Goal: Task Accomplishment & Management: Manage account settings

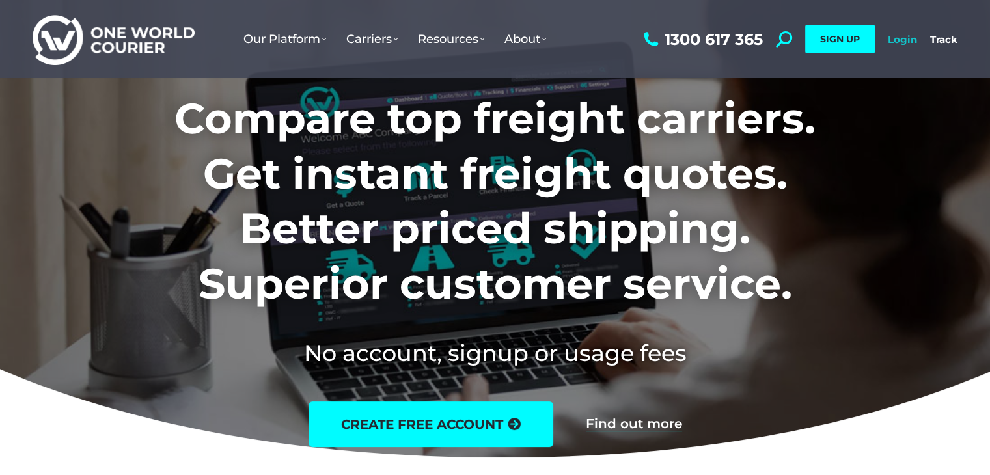
click at [896, 40] on link "Login" at bounding box center [902, 39] width 29 height 12
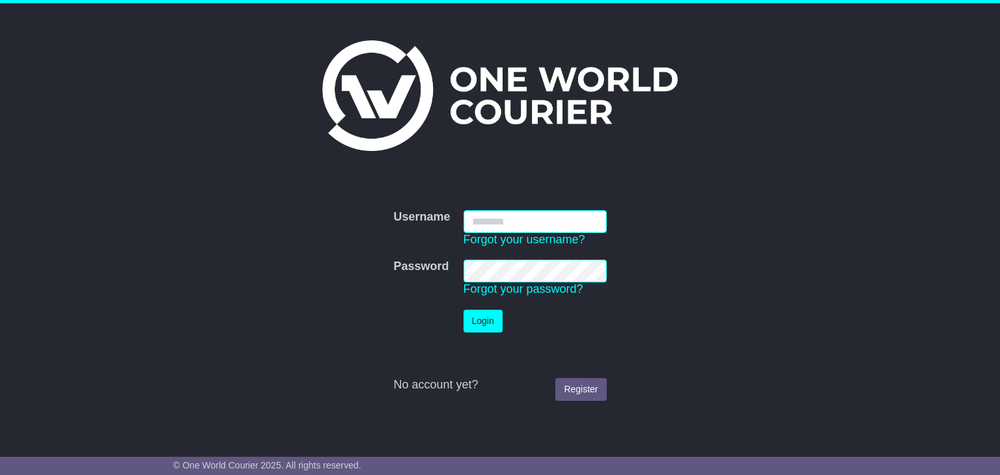
click at [485, 218] on input "Username" at bounding box center [535, 221] width 143 height 23
click at [489, 217] on input "Username" at bounding box center [535, 221] width 143 height 23
type input "**********"
click at [464, 310] on button "Login" at bounding box center [483, 321] width 39 height 23
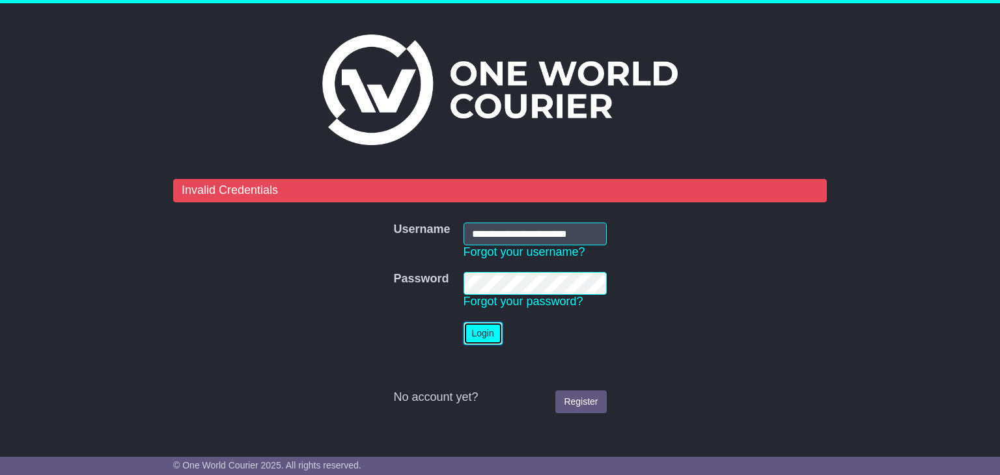
click at [484, 328] on button "Login" at bounding box center [483, 333] width 39 height 23
click at [484, 332] on button "Login" at bounding box center [483, 333] width 39 height 23
click at [482, 331] on button "Login" at bounding box center [483, 333] width 39 height 23
click at [518, 253] on link "Forgot your username?" at bounding box center [525, 252] width 122 height 13
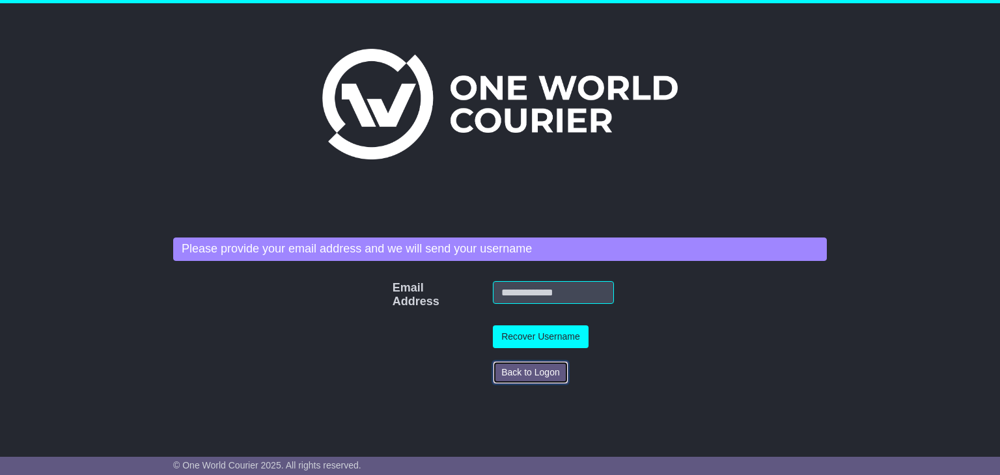
click at [521, 372] on button "Back to Logon" at bounding box center [531, 372] width 76 height 23
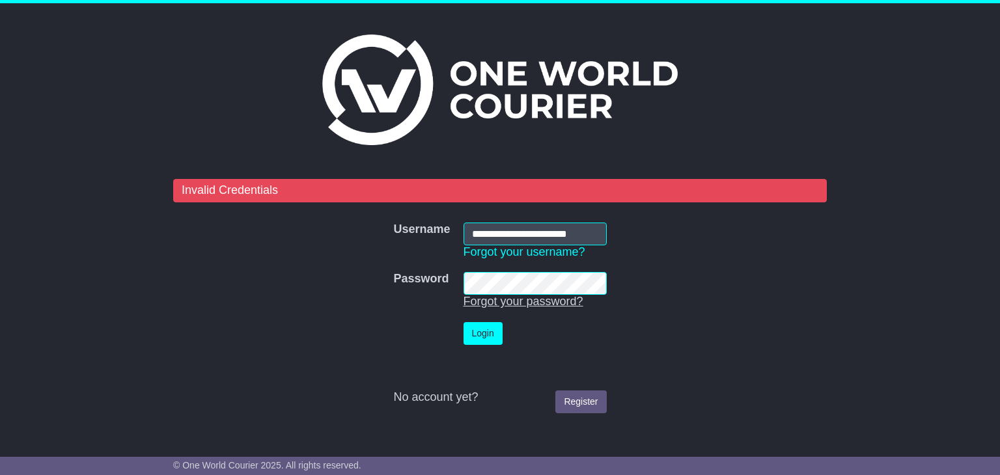
click at [499, 303] on link "Forgot your password?" at bounding box center [524, 301] width 120 height 13
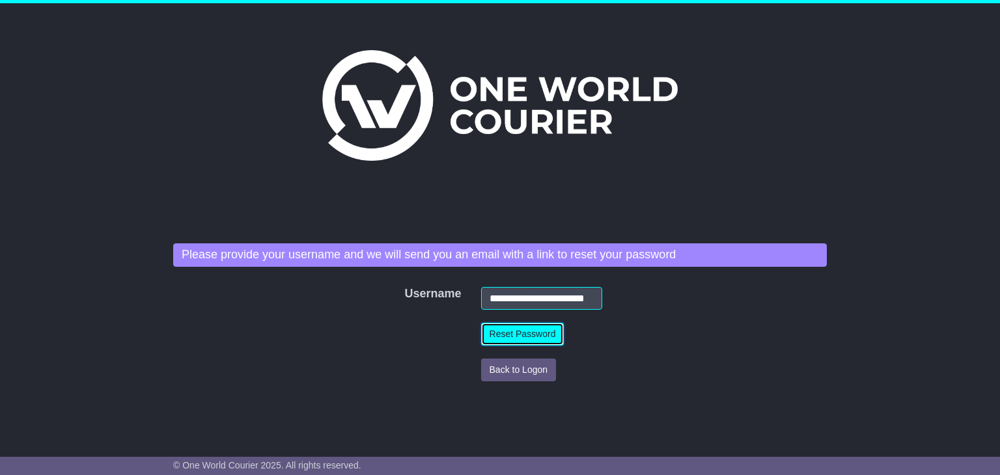
click at [514, 337] on button "Reset Password" at bounding box center [522, 334] width 83 height 23
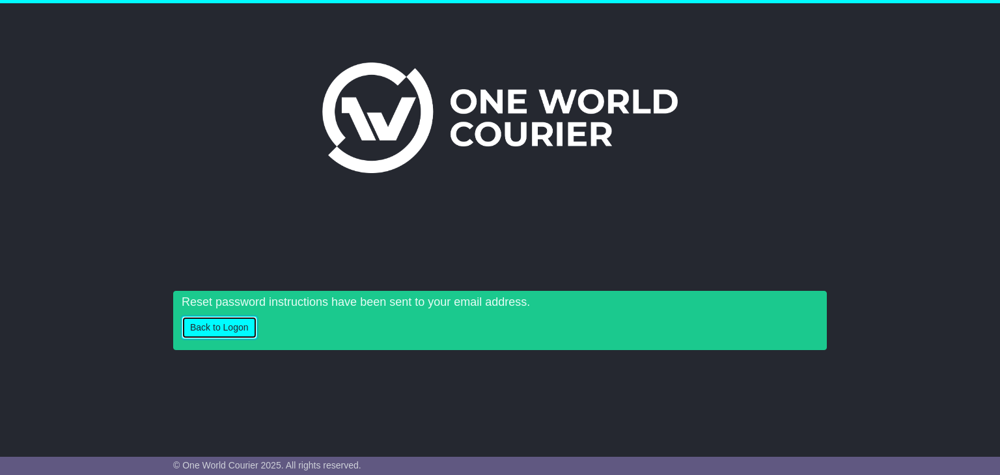
click at [216, 338] on button "Back to Logon" at bounding box center [220, 327] width 76 height 23
